Goal: Transaction & Acquisition: Subscribe to service/newsletter

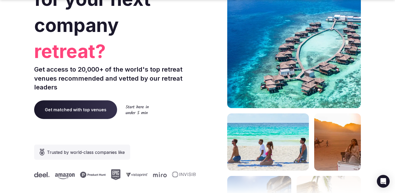
scroll to position [83, 0]
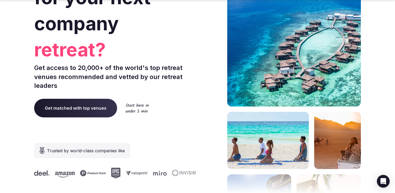
click at [100, 109] on span "Get matched with top venues" at bounding box center [75, 108] width 83 height 19
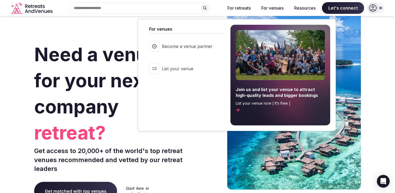
click at [272, 10] on button "For venues" at bounding box center [272, 8] width 31 height 12
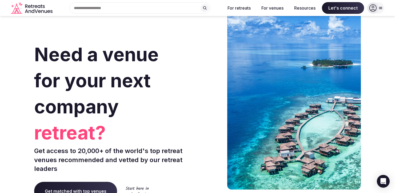
click at [34, 11] on icon "Retreats and Venues company logo" at bounding box center [33, 11] width 3 height 4
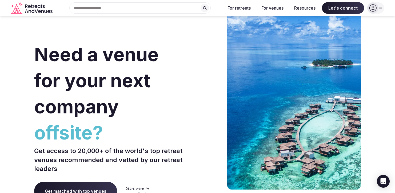
click at [42, 10] on icon "Retreats and Venues company logo" at bounding box center [32, 8] width 43 height 12
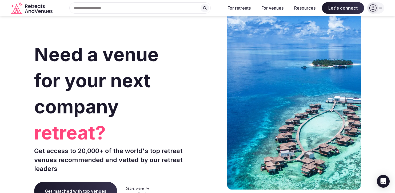
click at [381, 8] on icon at bounding box center [380, 8] width 3 height 2
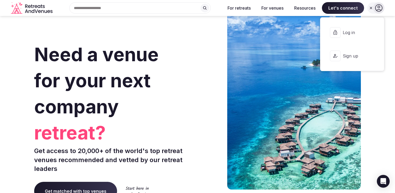
click at [381, 8] on icon at bounding box center [378, 7] width 7 height 7
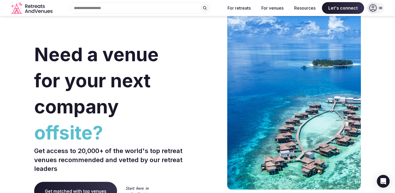
click at [380, 7] on icon at bounding box center [381, 8] width 4 height 4
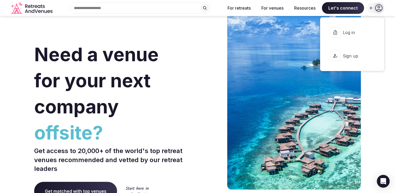
click at [353, 55] on span "Sign up" at bounding box center [356, 56] width 26 height 6
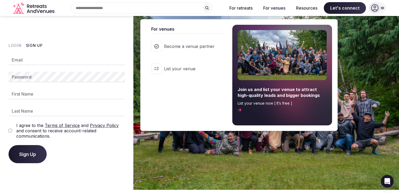
click at [268, 7] on button "For venues" at bounding box center [274, 8] width 31 height 12
click at [281, 7] on button "For venues" at bounding box center [274, 8] width 31 height 12
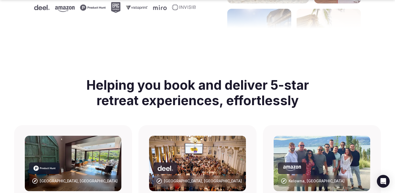
scroll to position [373, 0]
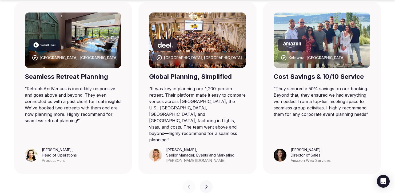
click at [207, 185] on icon "button" at bounding box center [206, 187] width 4 height 4
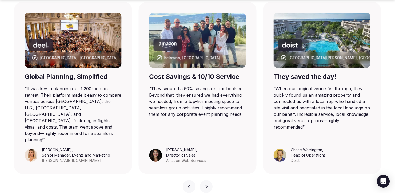
click at [207, 185] on icon "button" at bounding box center [206, 187] width 4 height 4
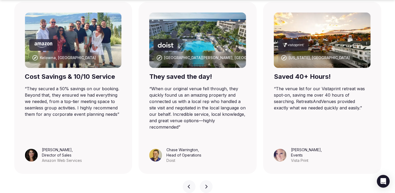
click at [207, 185] on icon "button" at bounding box center [206, 187] width 4 height 4
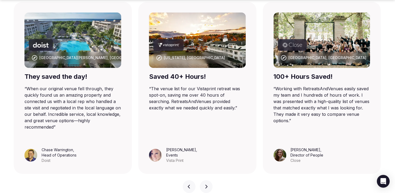
click at [207, 185] on icon "button" at bounding box center [206, 187] width 4 height 4
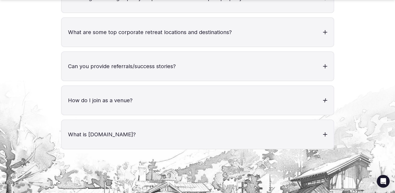
scroll to position [1853, 0]
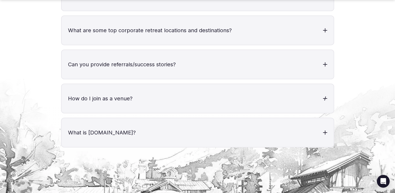
click at [200, 89] on h3 "How do I join as a venue?" at bounding box center [198, 98] width 272 height 29
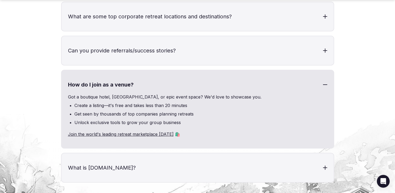
scroll to position [1876, 0]
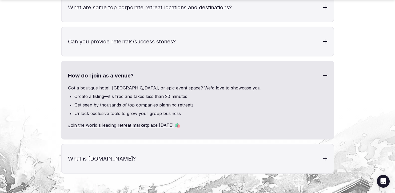
click at [108, 123] on link "Join the world's leading retreat marketplace [DATE]" at bounding box center [121, 125] width 106 height 5
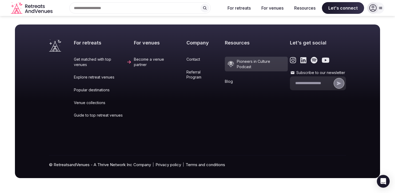
scroll to position [6, 0]
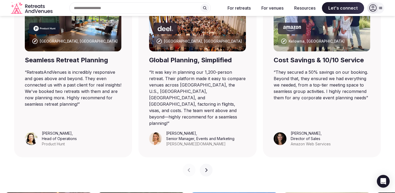
scroll to position [373, 0]
